Goal: Transaction & Acquisition: Purchase product/service

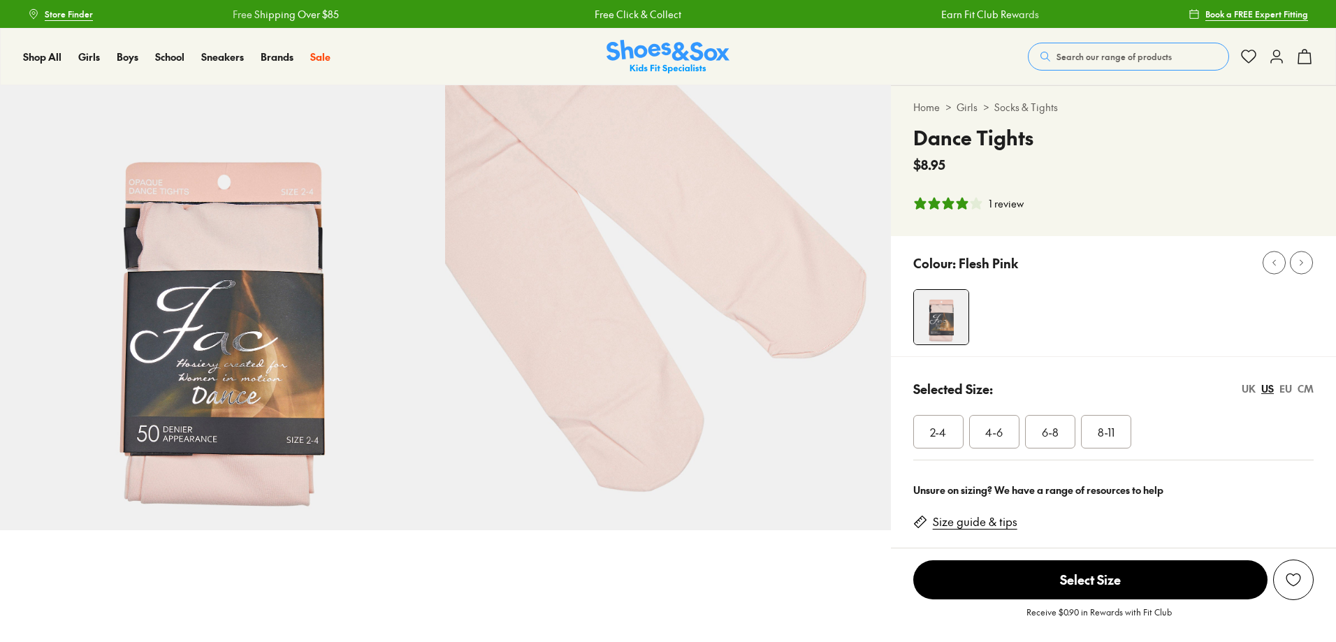
select select "*"
click at [991, 432] on span "4-6" at bounding box center [993, 431] width 17 height 17
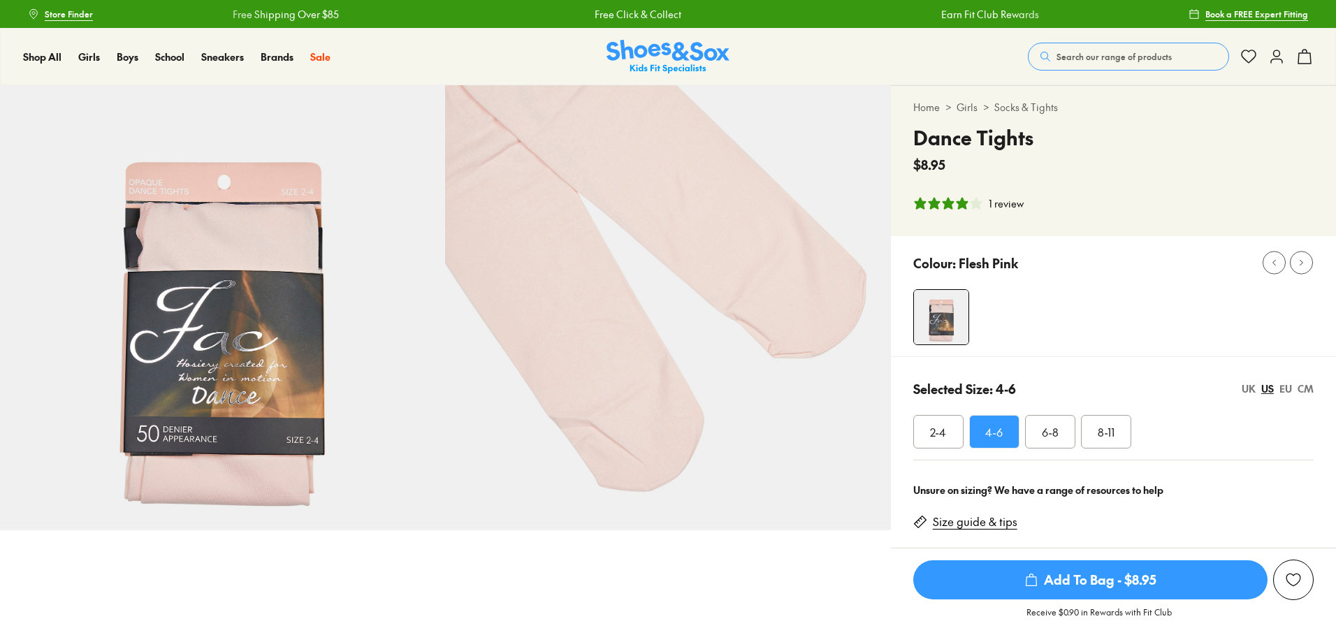
click at [1095, 581] on span "Add To Bag - $8.95" at bounding box center [1090, 579] width 354 height 39
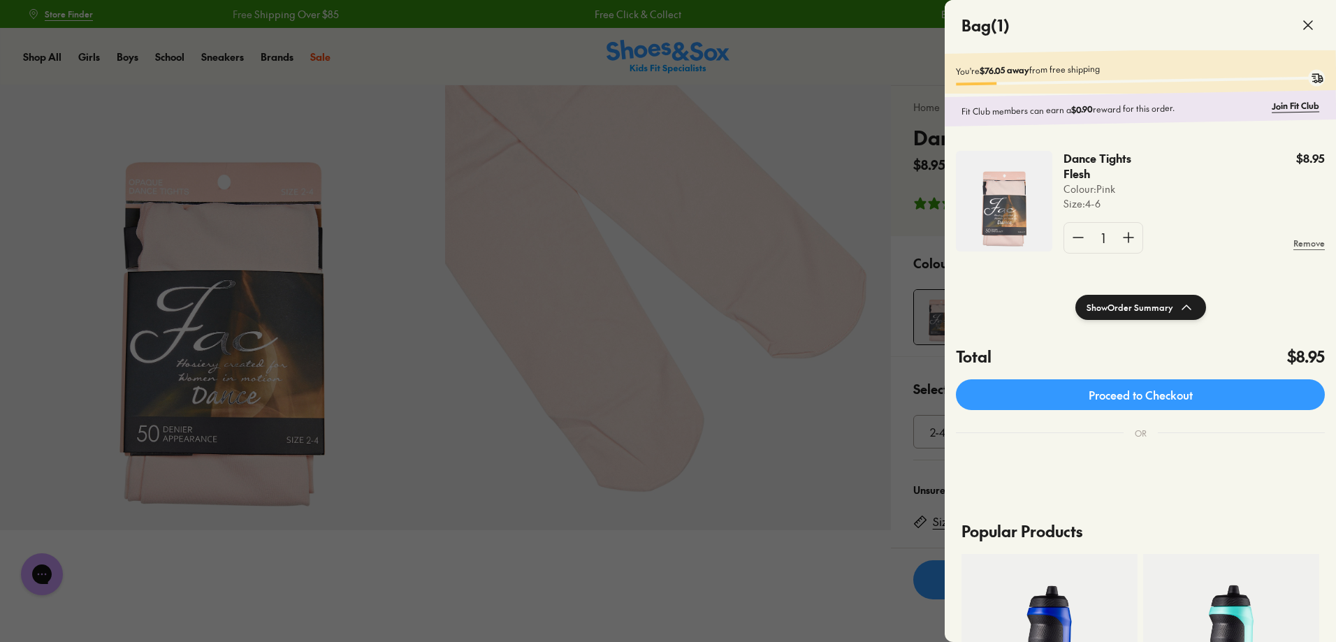
click at [671, 553] on div at bounding box center [668, 321] width 1336 height 642
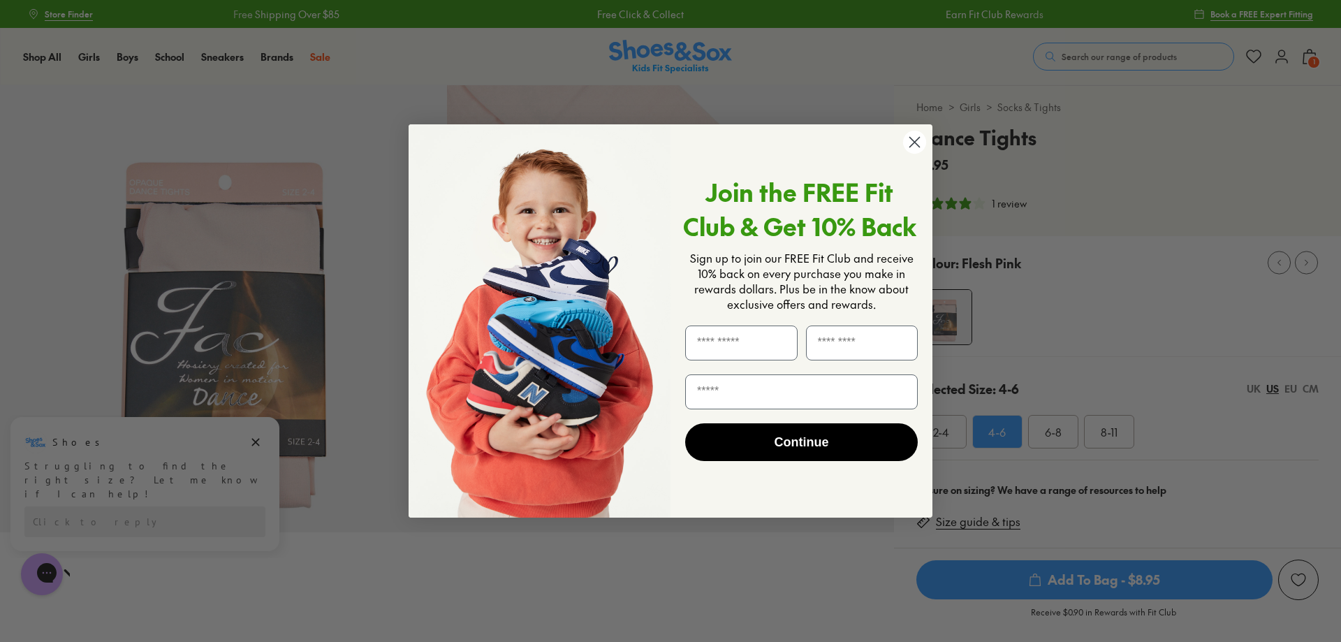
click at [917, 140] on icon "Close dialog" at bounding box center [915, 143] width 10 height 10
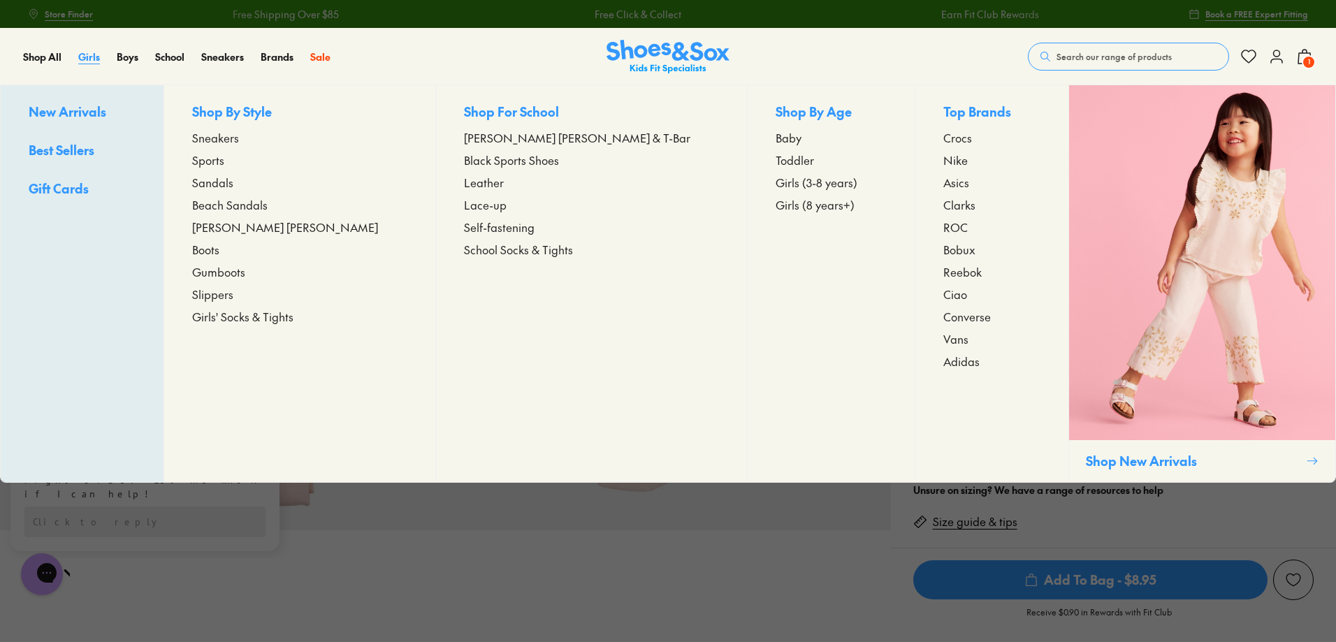
click at [93, 54] on span "Girls" at bounding box center [89, 57] width 22 height 14
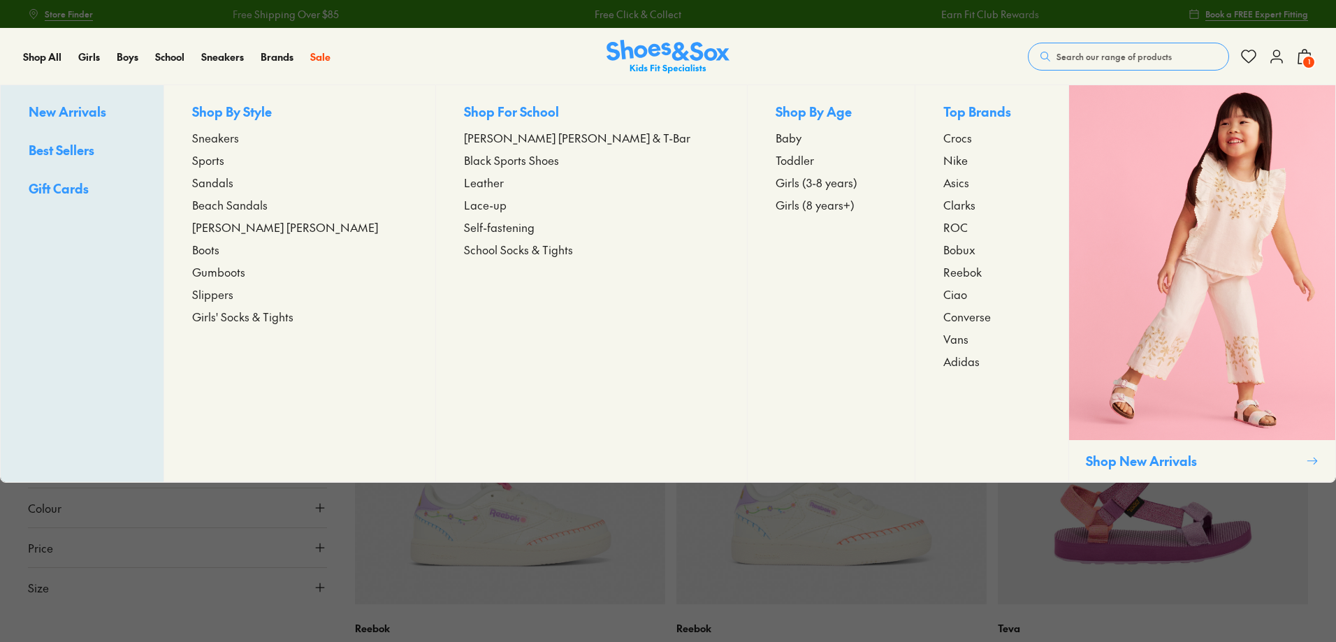
click at [233, 177] on span "Sandals" at bounding box center [212, 182] width 41 height 17
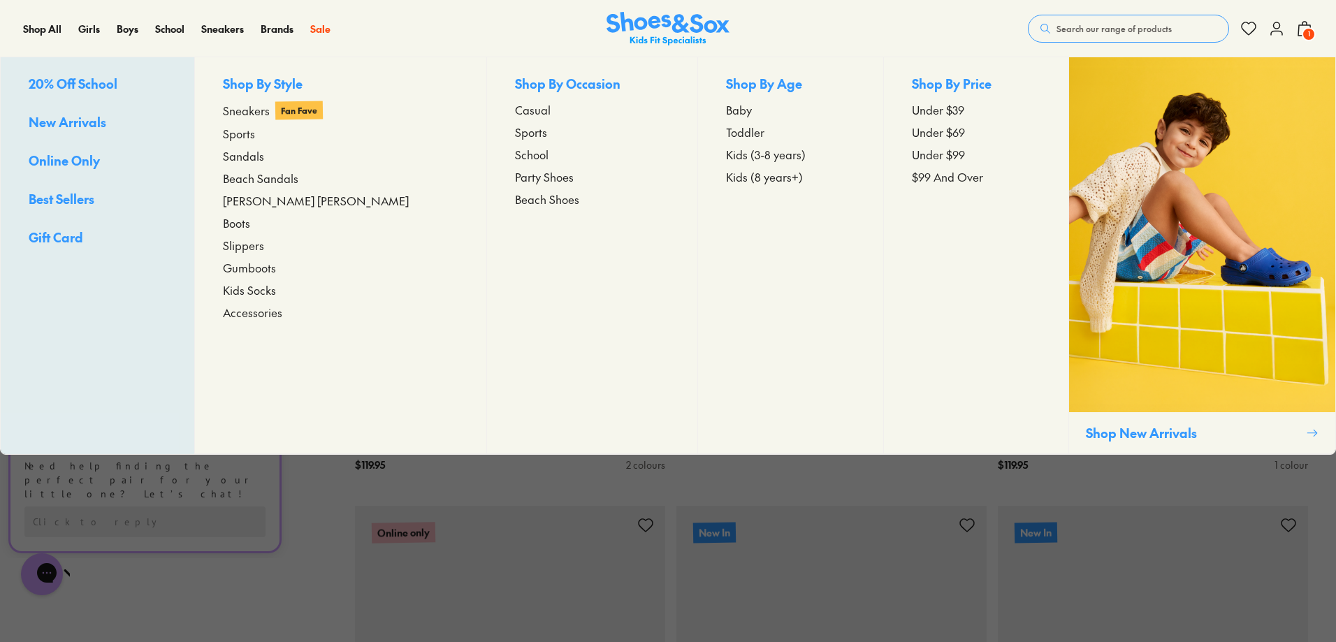
scroll to position [1048, 0]
